Goal: Submit feedback/report problem: Submit feedback/report problem

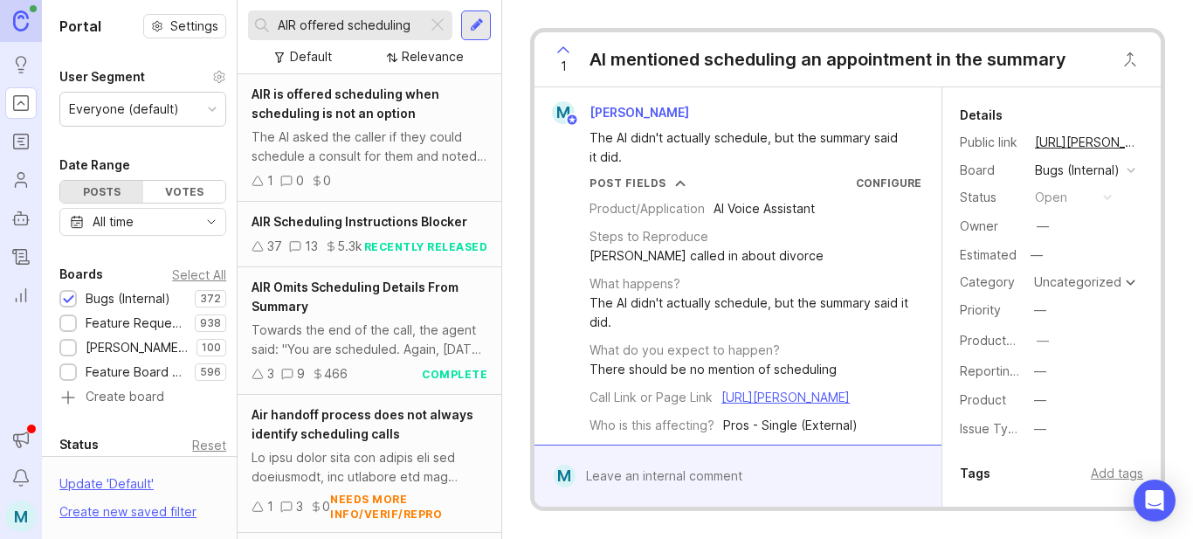
click at [441, 23] on div at bounding box center [437, 25] width 21 height 23
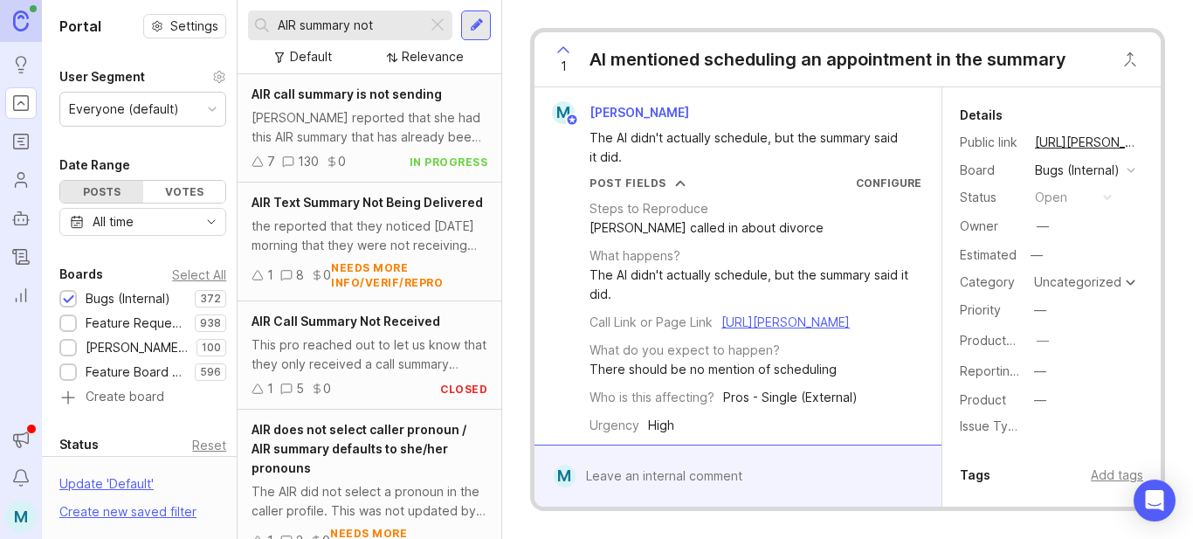
type input "AIR summary not"
click at [341, 104] on div "AIR call summary is not sending [PERSON_NAME] reported that she had this AIR su…" at bounding box center [370, 128] width 264 height 108
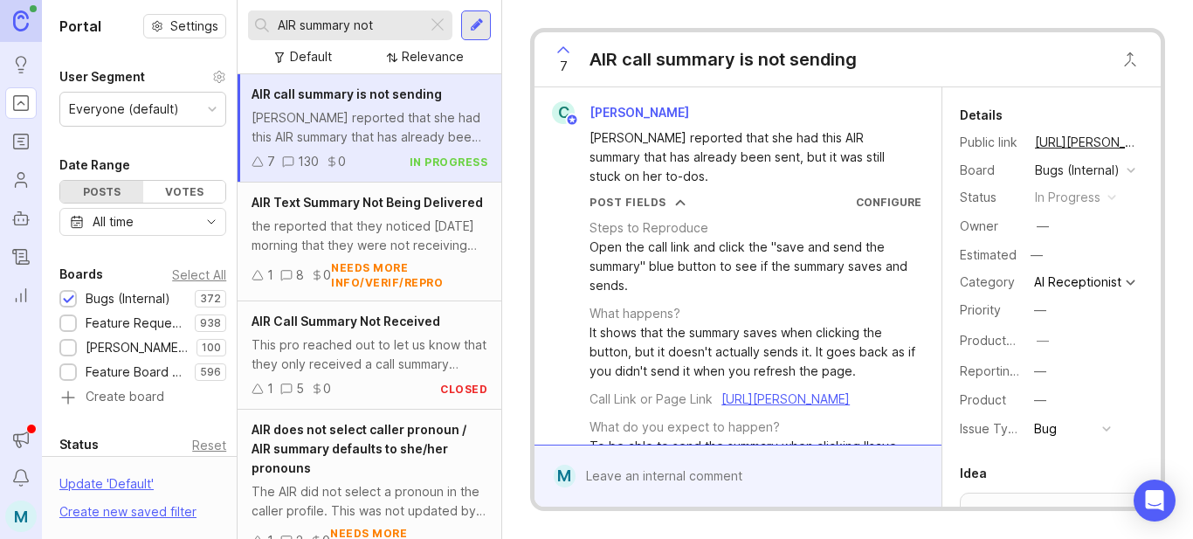
click at [703, 487] on div at bounding box center [751, 476] width 350 height 33
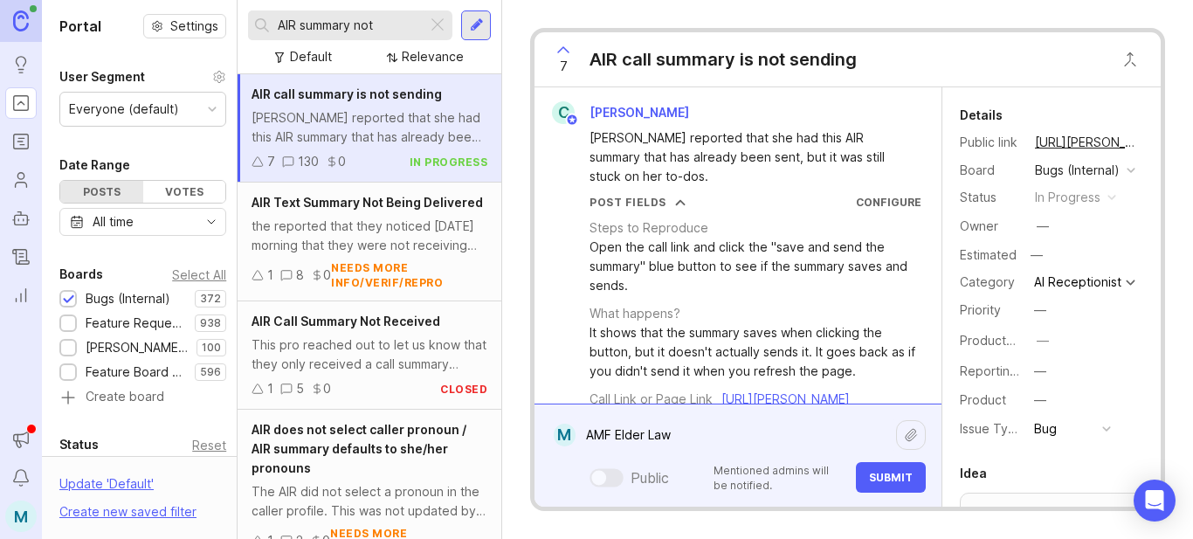
paste textarea "[URL][PERSON_NAME]"
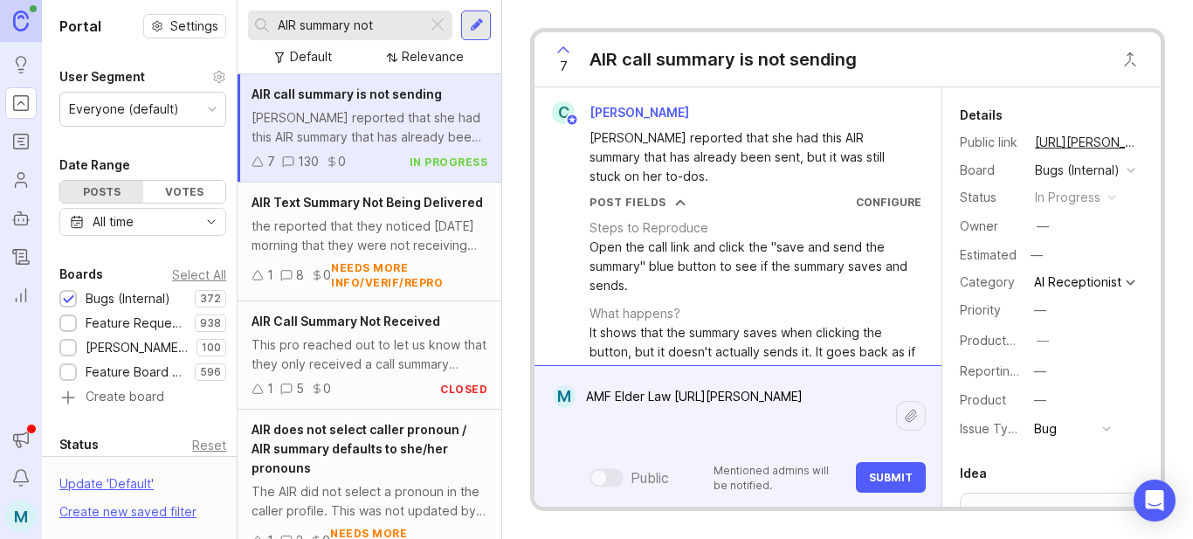
type textarea "AMF Elder Law [URL][PERSON_NAME]"
click at [889, 480] on span "Submit" at bounding box center [891, 477] width 44 height 13
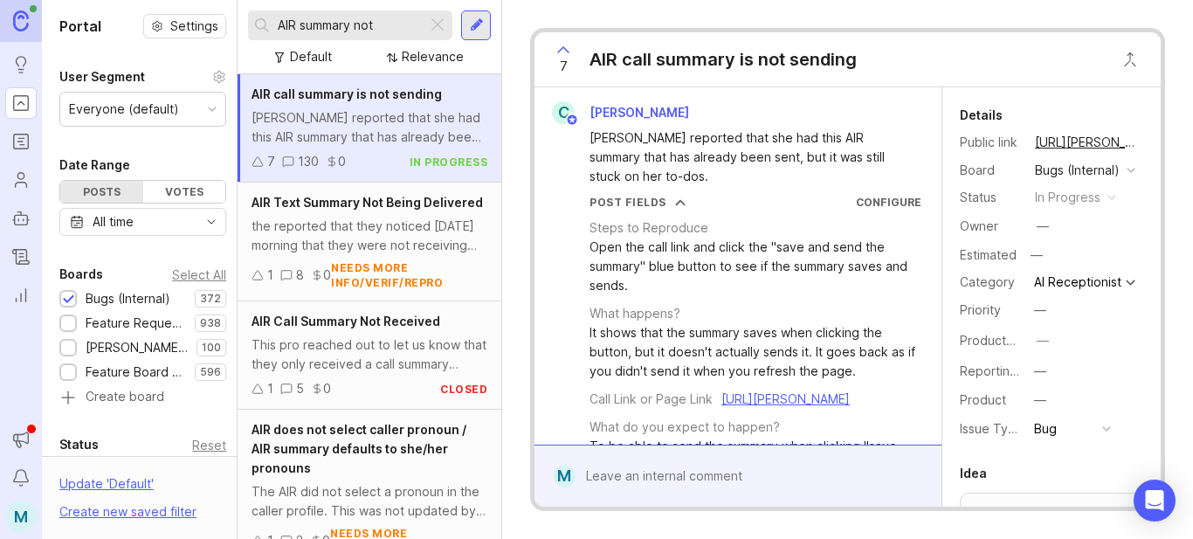
click at [1144, 145] on button "copy icon" at bounding box center [1156, 142] width 24 height 24
